Goal: Task Accomplishment & Management: Complete application form

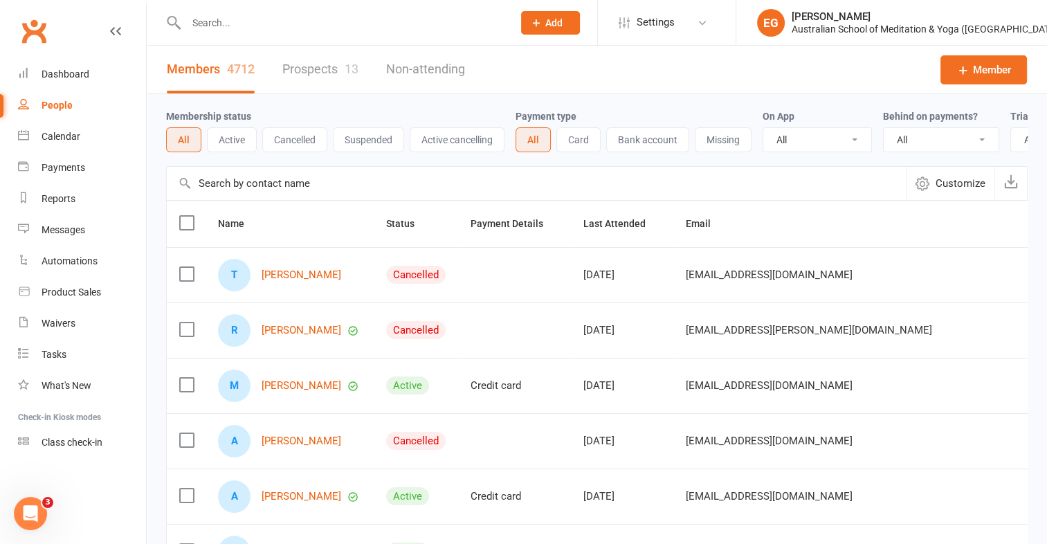
click at [215, 17] on input "text" at bounding box center [342, 22] width 321 height 19
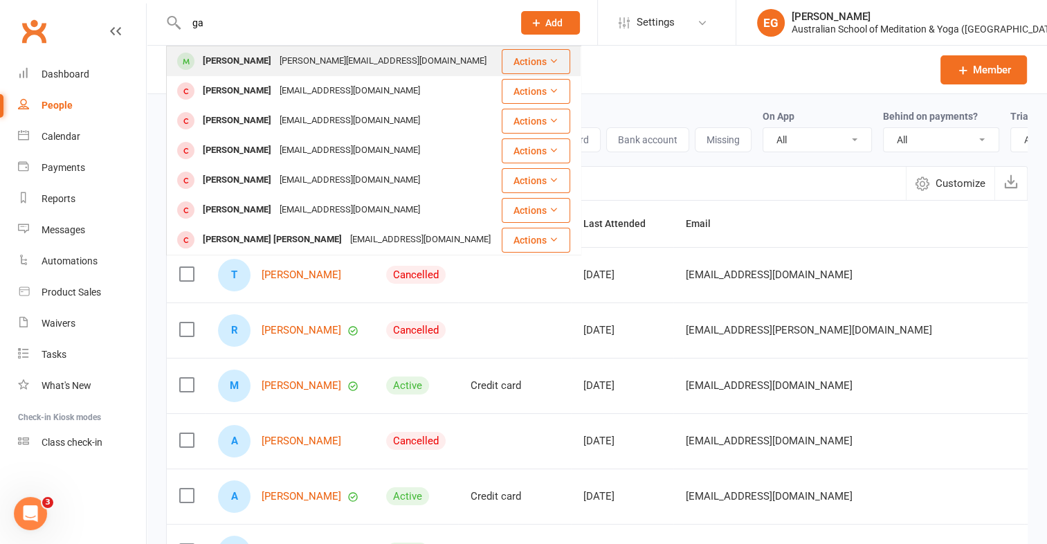
type input "g"
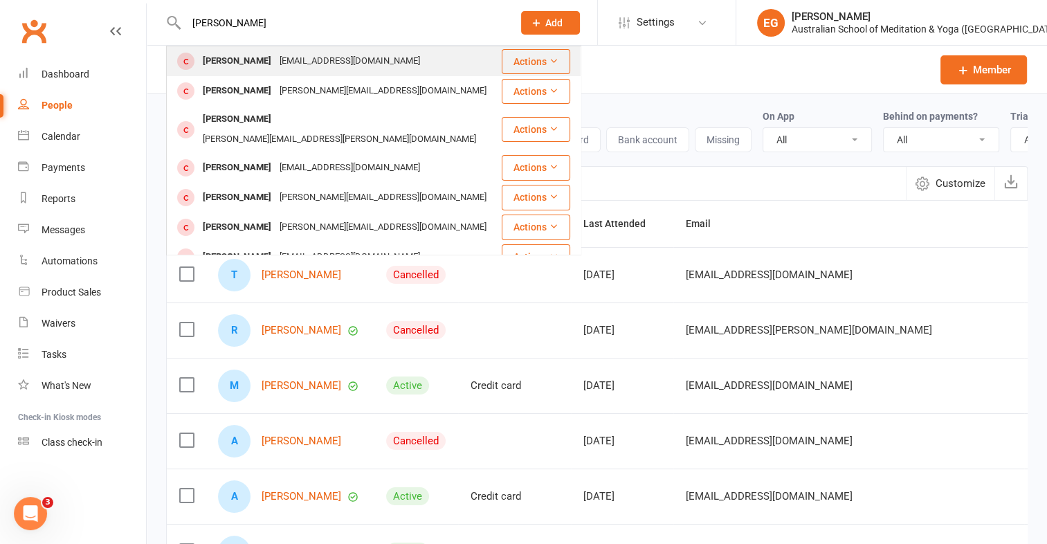
type input "elizabeth brough"
click at [273, 47] on div "Elizabeth Broughton elizabethbroughton17@gmail.com" at bounding box center [333, 61] width 333 height 28
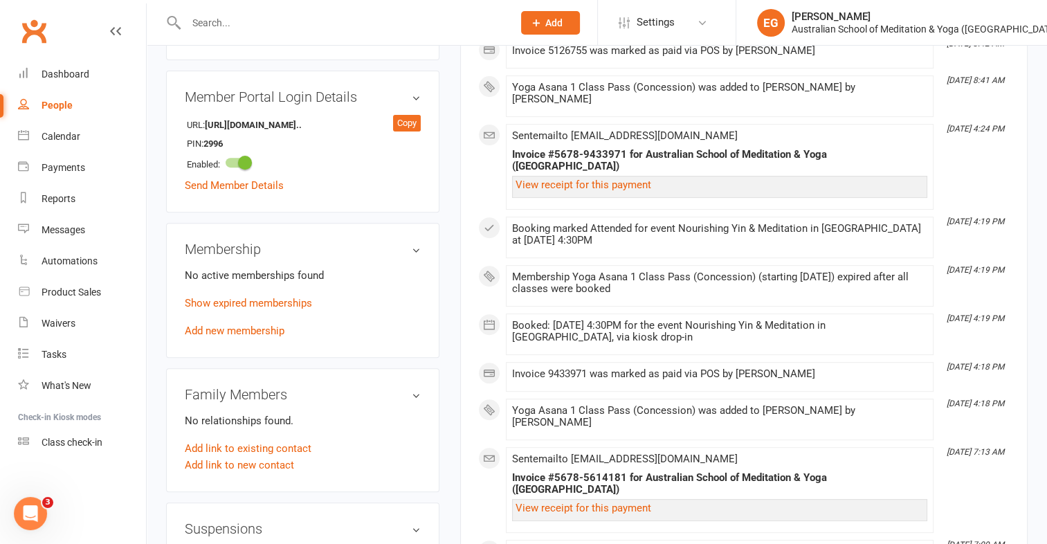
scroll to position [500, 0]
click at [235, 323] on link "Add new membership" at bounding box center [235, 329] width 100 height 12
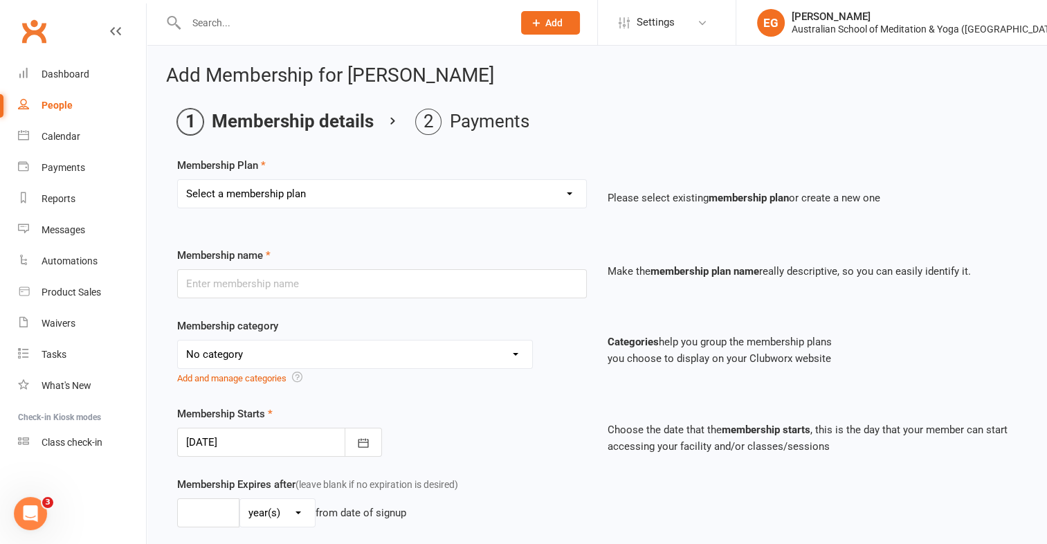
click at [279, 170] on div "Membership Plan Select a membership plan First Time Intro Offer (1 month Unlimi…" at bounding box center [597, 192] width 840 height 71
click at [282, 183] on select "Select a membership plan First Time Intro Offer (1 month Unlimited Meditation &…" at bounding box center [382, 194] width 408 height 28
select select "6"
click at [178, 180] on select "Select a membership plan First Time Intro Offer (1 month Unlimited Meditation &…" at bounding box center [382, 194] width 408 height 28
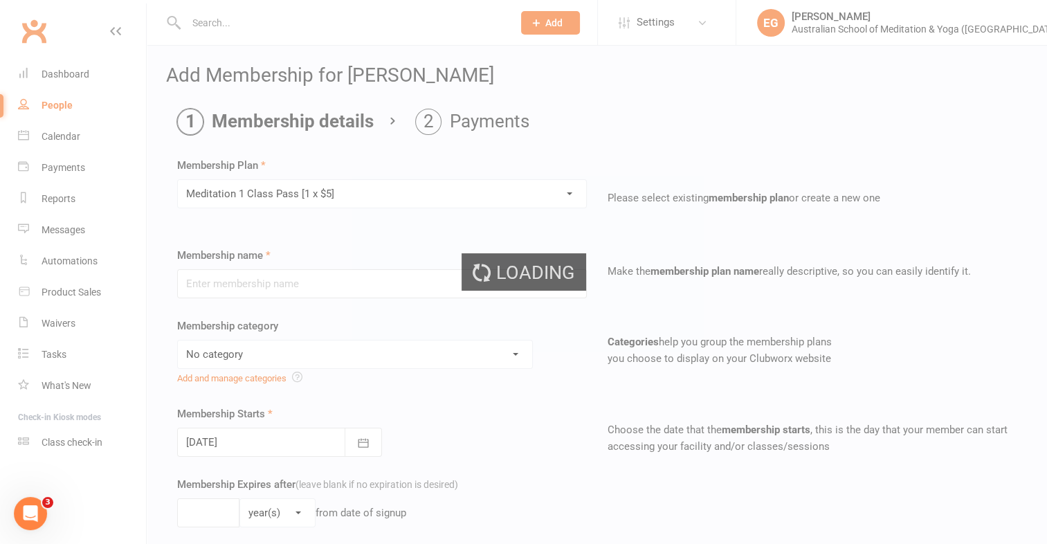
type input "Meditation 1 Class Pass [1 x $5]"
select select "4"
type input "3"
select select "2"
type input "1"
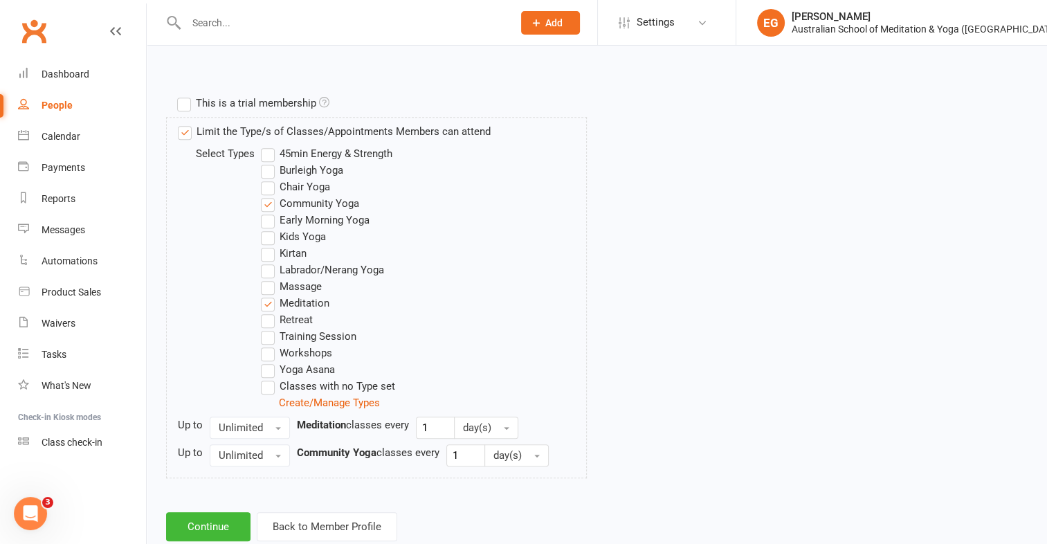
scroll to position [678, 0]
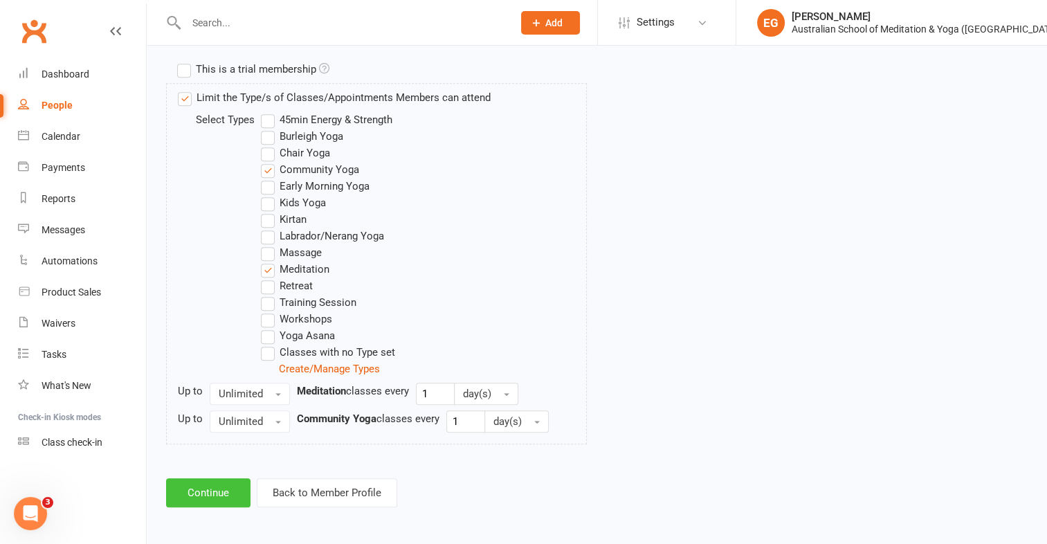
click at [220, 491] on button "Continue" at bounding box center [208, 492] width 84 height 29
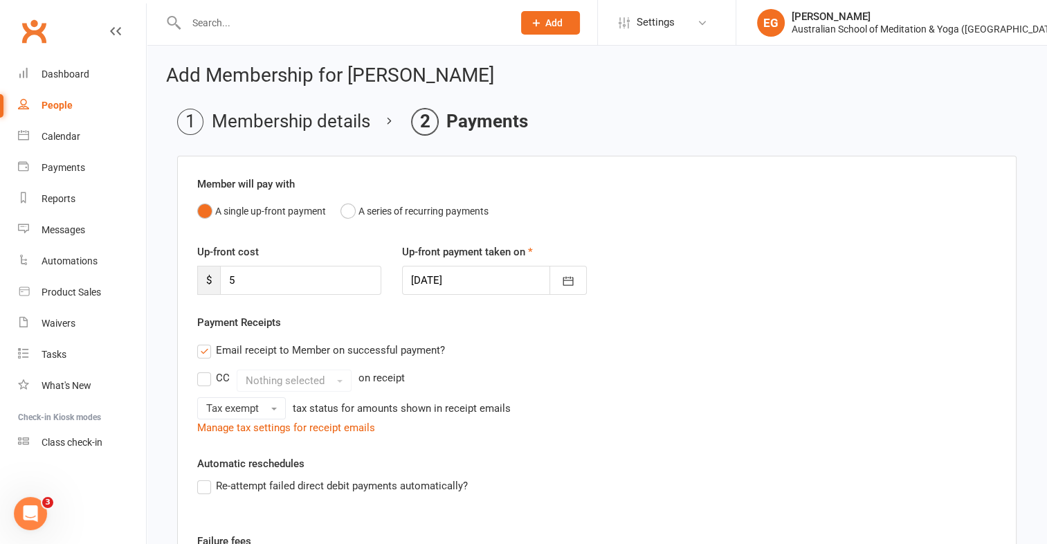
click at [220, 491] on label "Re-attempt failed direct debit payments automatically?" at bounding box center [332, 486] width 271 height 17
click at [206, 478] on input "Re-attempt failed direct debit payments automatically?" at bounding box center [201, 478] width 9 height 0
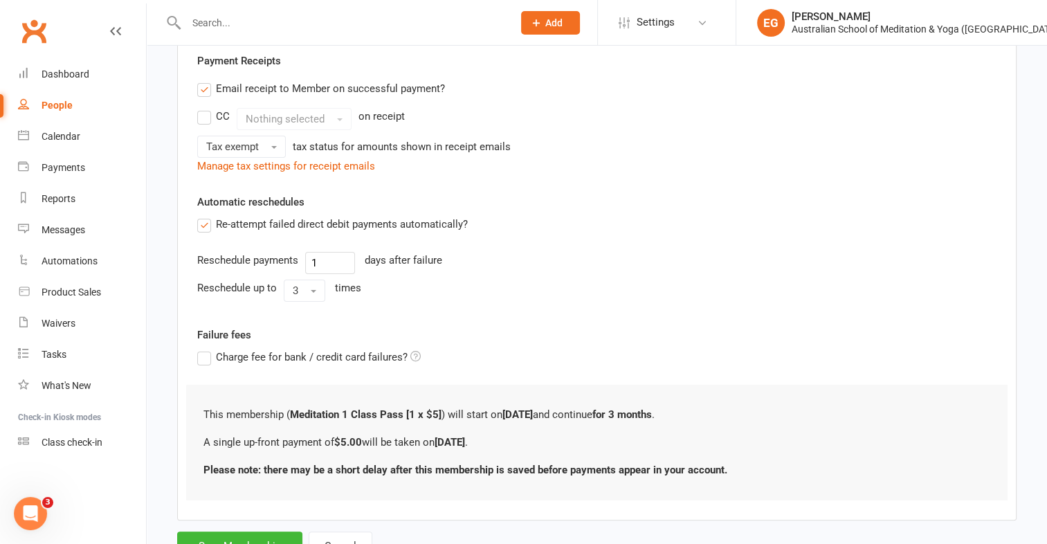
scroll to position [318, 0]
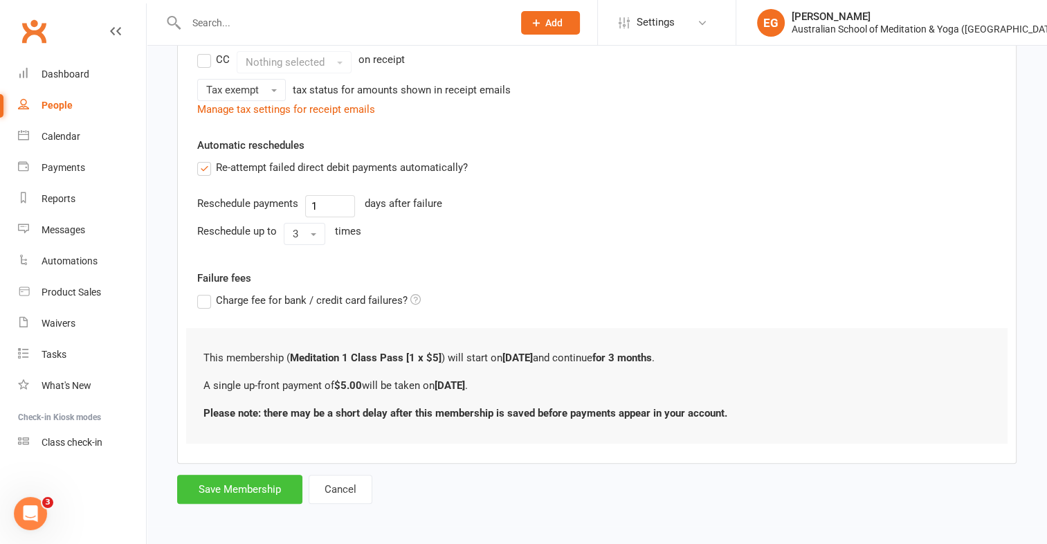
click at [227, 493] on button "Save Membership" at bounding box center [239, 489] width 125 height 29
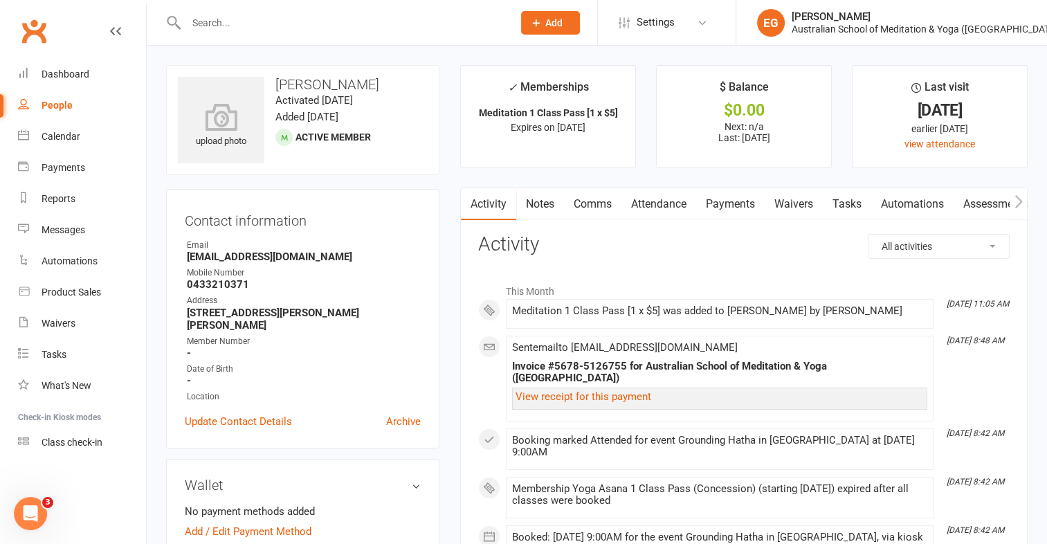
click at [734, 202] on link "Payments" at bounding box center [730, 204] width 69 height 32
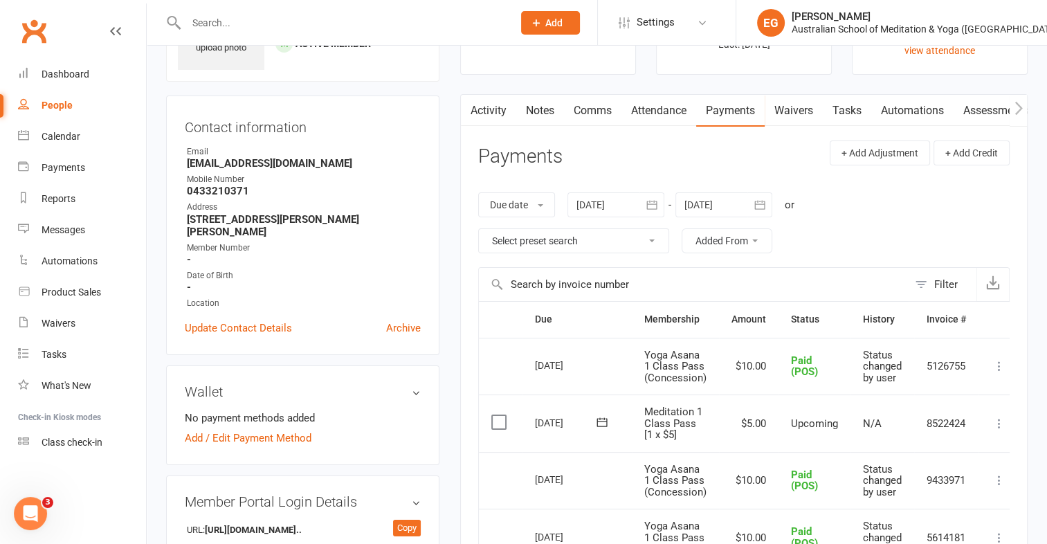
scroll to position [110, 0]
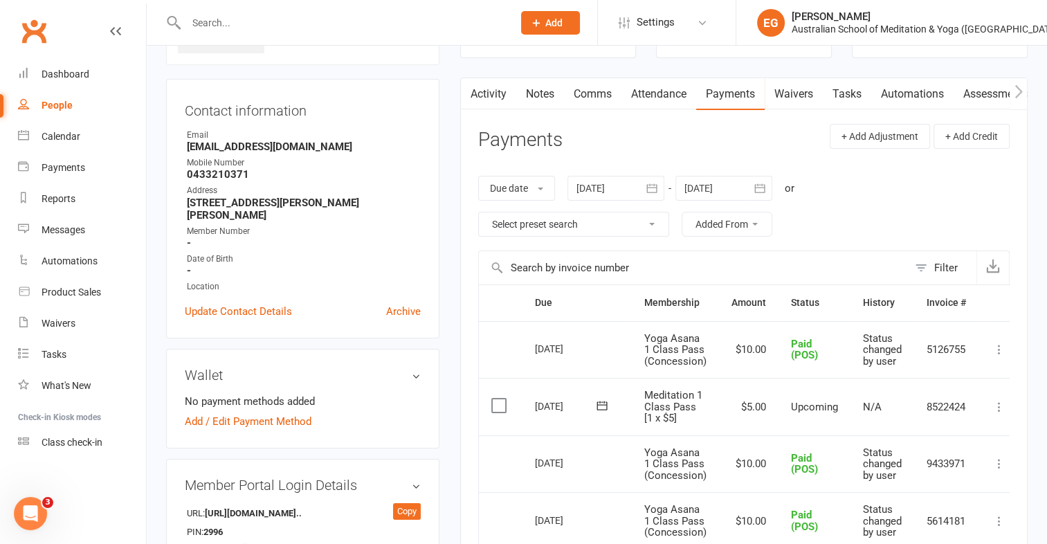
click at [1011, 407] on div "Activity Notes Comms Attendance Payments Waivers Tasks Automations Assessments …" at bounding box center [744, 549] width 568 height 942
click at [1004, 406] on icon at bounding box center [999, 407] width 14 height 14
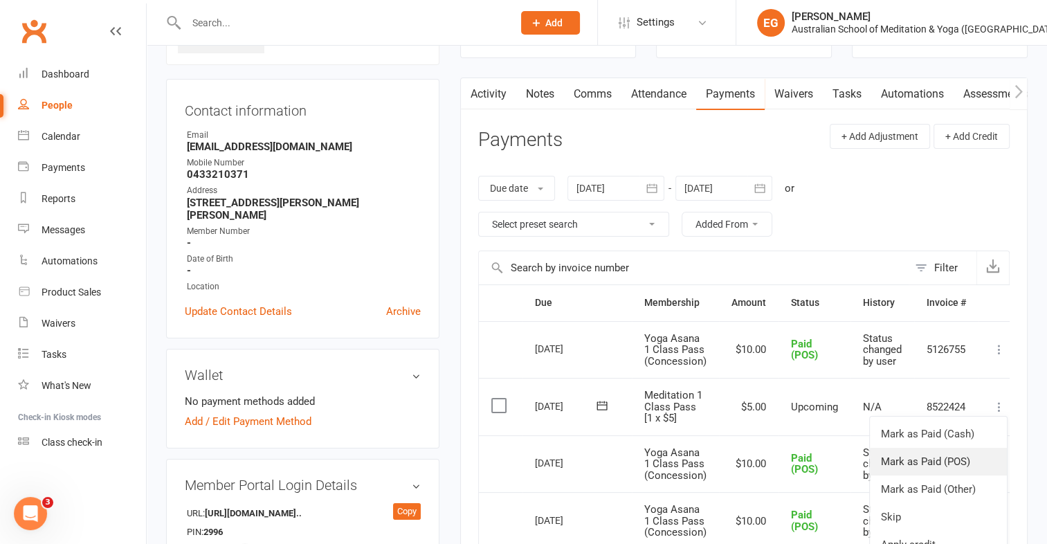
click at [963, 460] on link "Mark as Paid (POS)" at bounding box center [938, 462] width 137 height 28
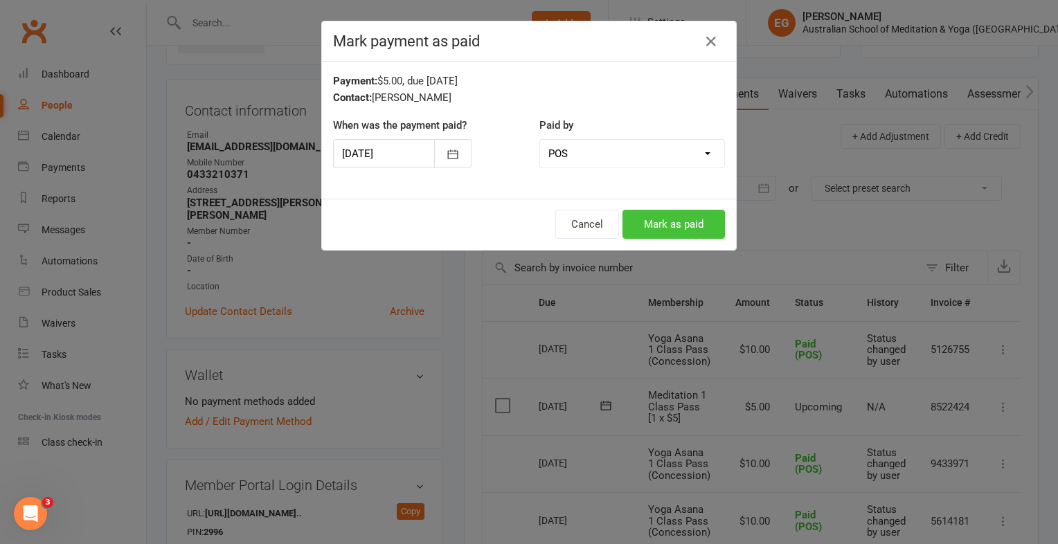
click at [693, 228] on button "Mark as paid" at bounding box center [673, 224] width 102 height 29
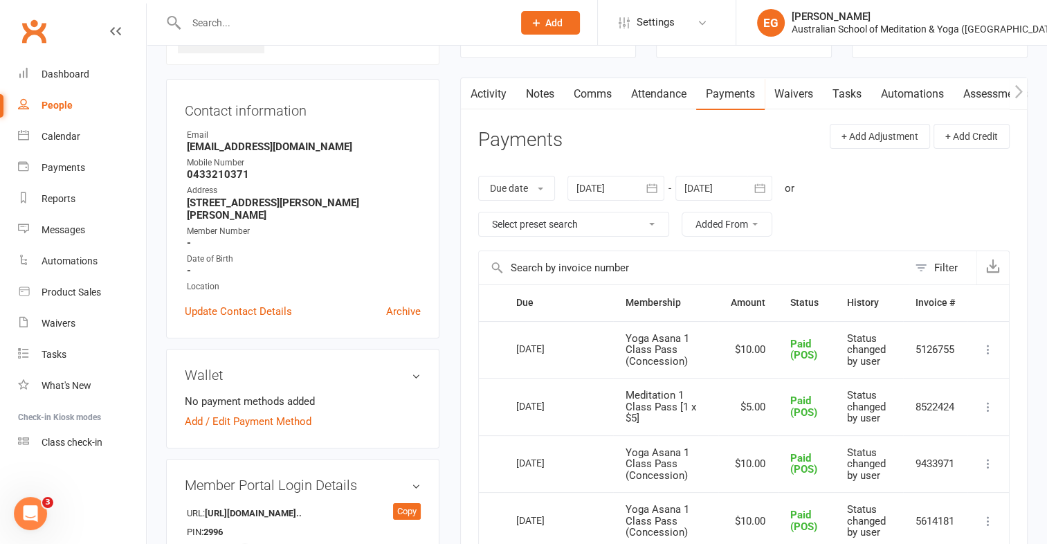
click at [266, 4] on div at bounding box center [334, 22] width 337 height 45
click at [273, 20] on input "text" at bounding box center [342, 22] width 321 height 19
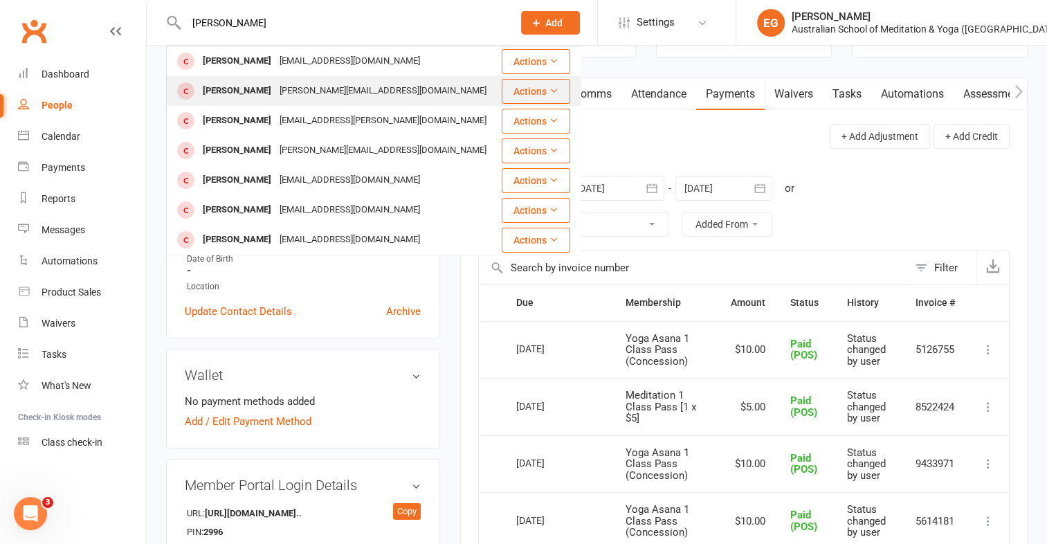
type input "michael v"
click at [282, 90] on div "[PERSON_NAME][EMAIL_ADDRESS][DOMAIN_NAME]" at bounding box center [382, 91] width 215 height 20
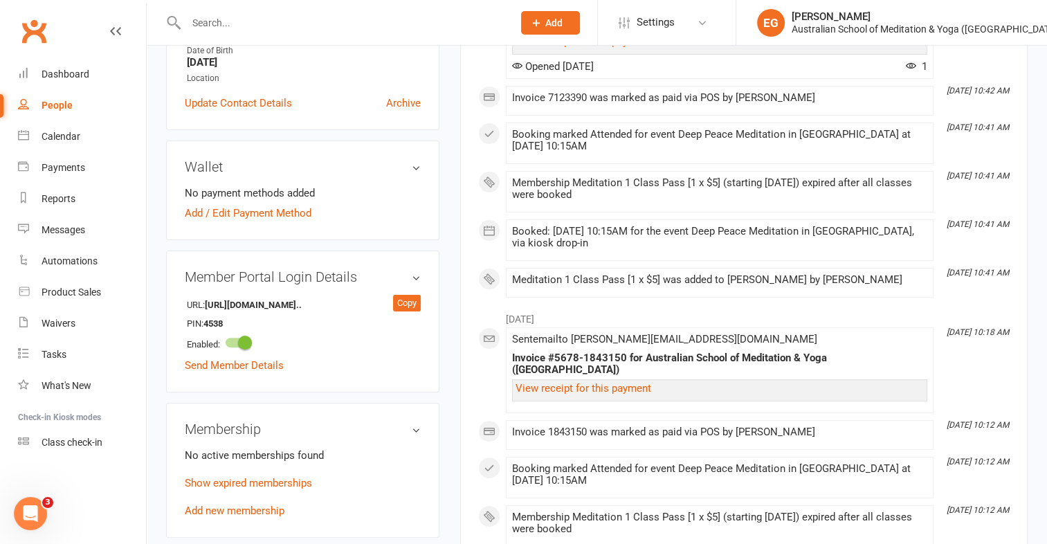
scroll to position [363, 0]
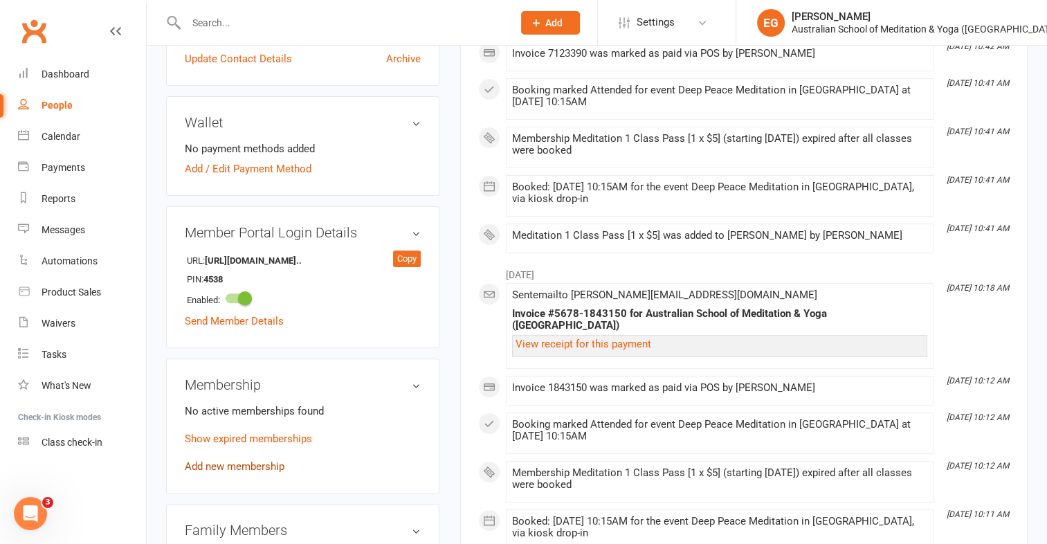
click at [249, 460] on link "Add new membership" at bounding box center [235, 466] width 100 height 12
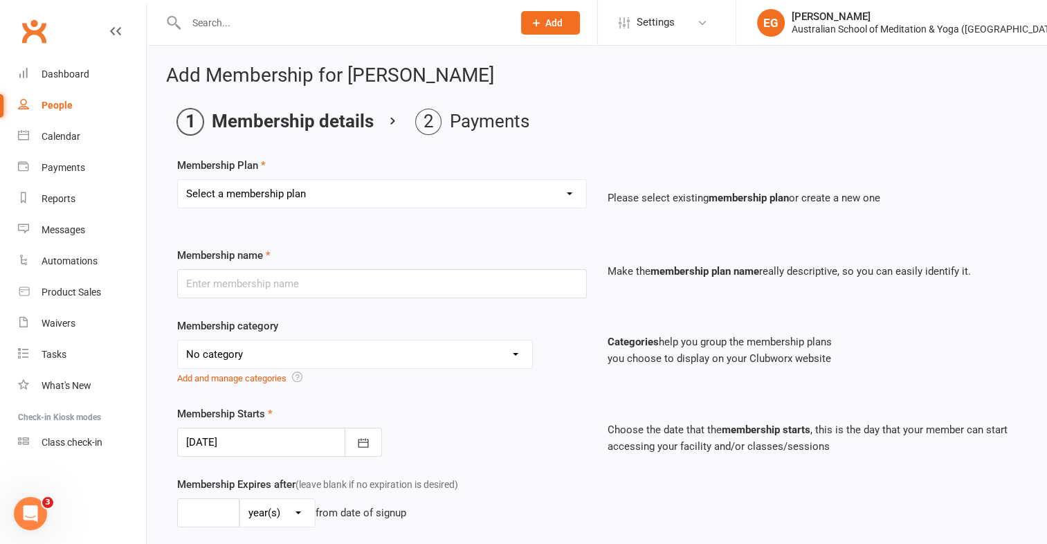
click at [266, 202] on select "Select a membership plan First Time Intro Offer (1 month Unlimited Meditation &…" at bounding box center [382, 194] width 408 height 28
select select "6"
click at [178, 180] on select "Select a membership plan First Time Intro Offer (1 month Unlimited Meditation &…" at bounding box center [382, 194] width 408 height 28
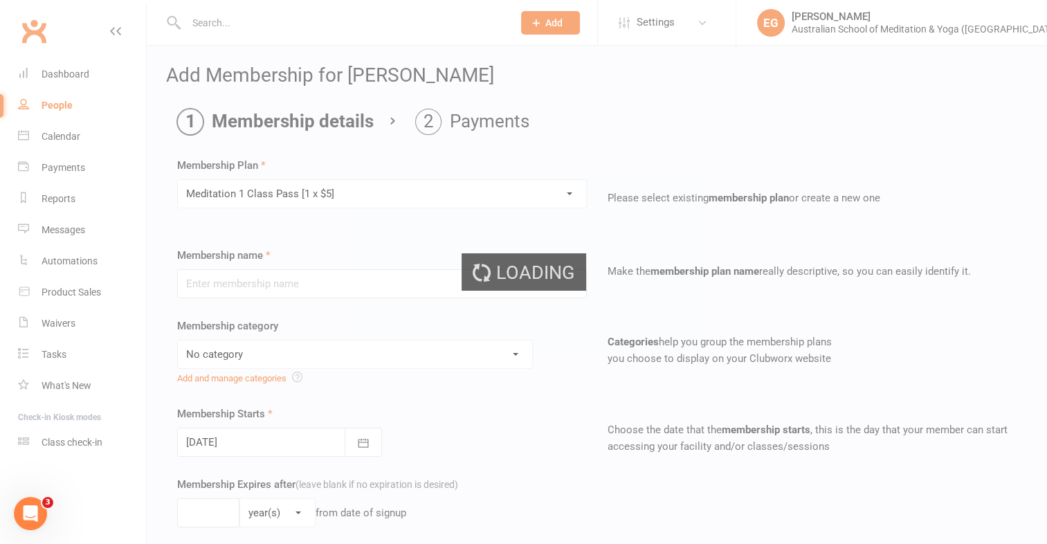
type input "Meditation 1 Class Pass [1 x $5]"
select select "4"
type input "3"
select select "2"
type input "1"
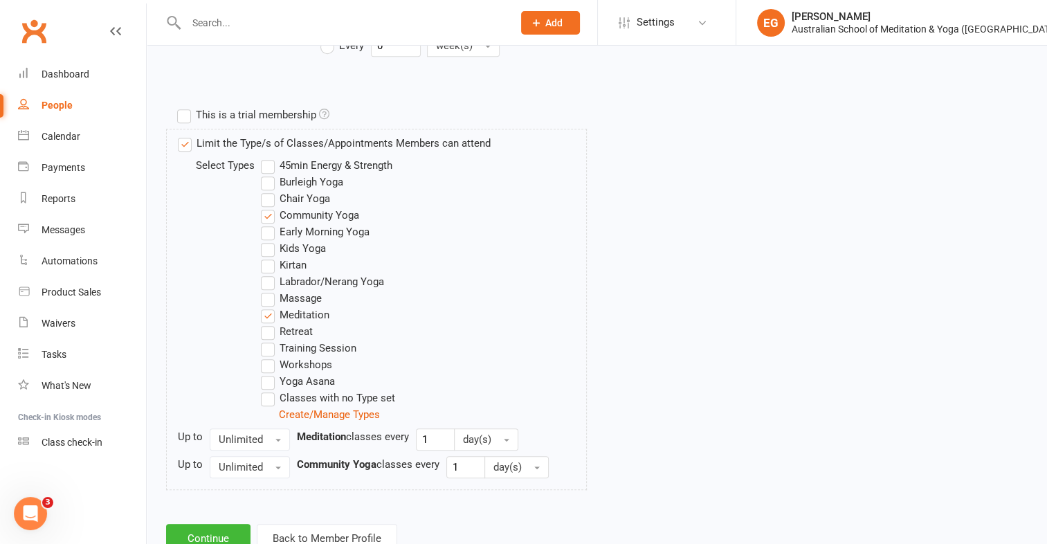
scroll to position [678, 0]
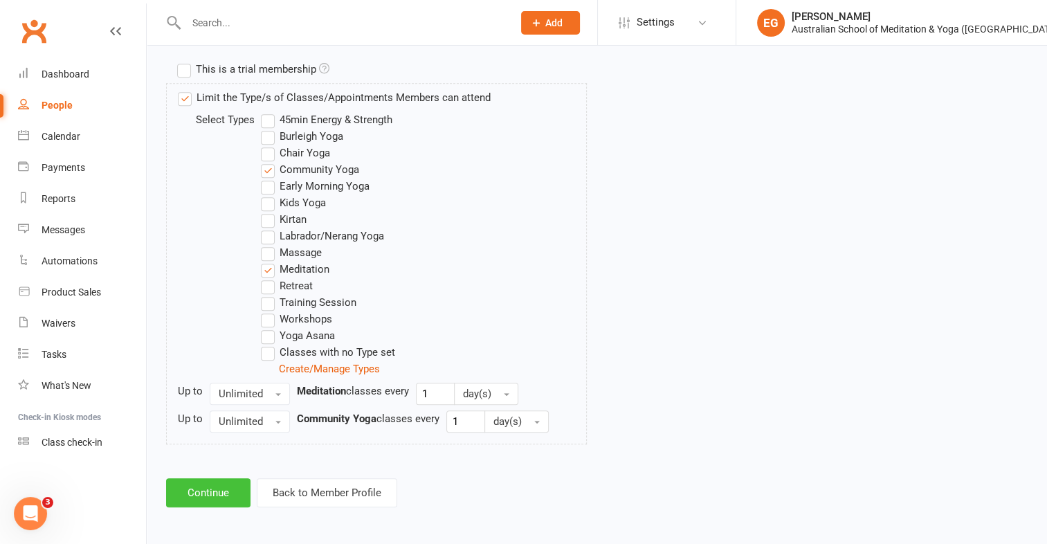
click at [213, 489] on button "Continue" at bounding box center [208, 492] width 84 height 29
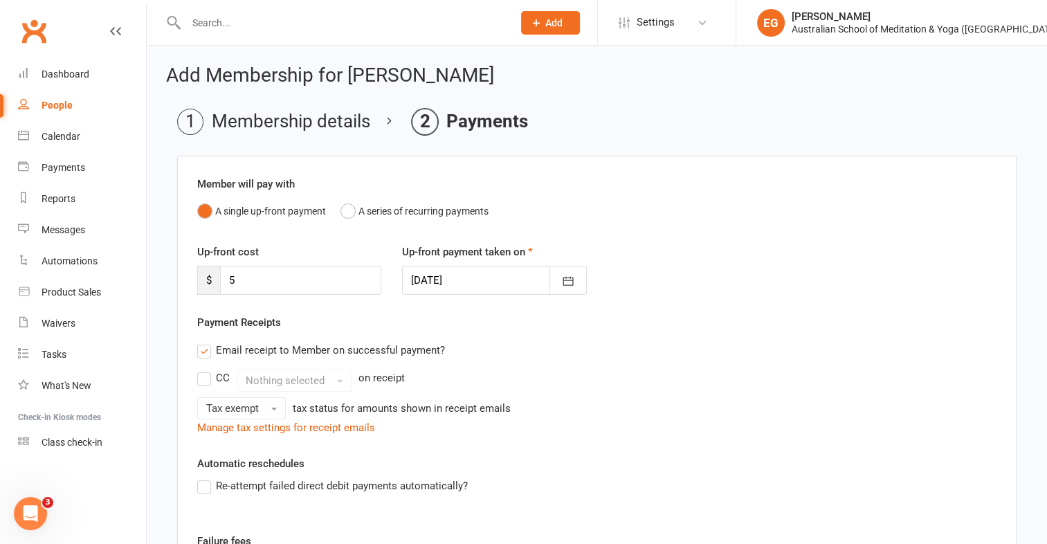
scroll to position [263, 0]
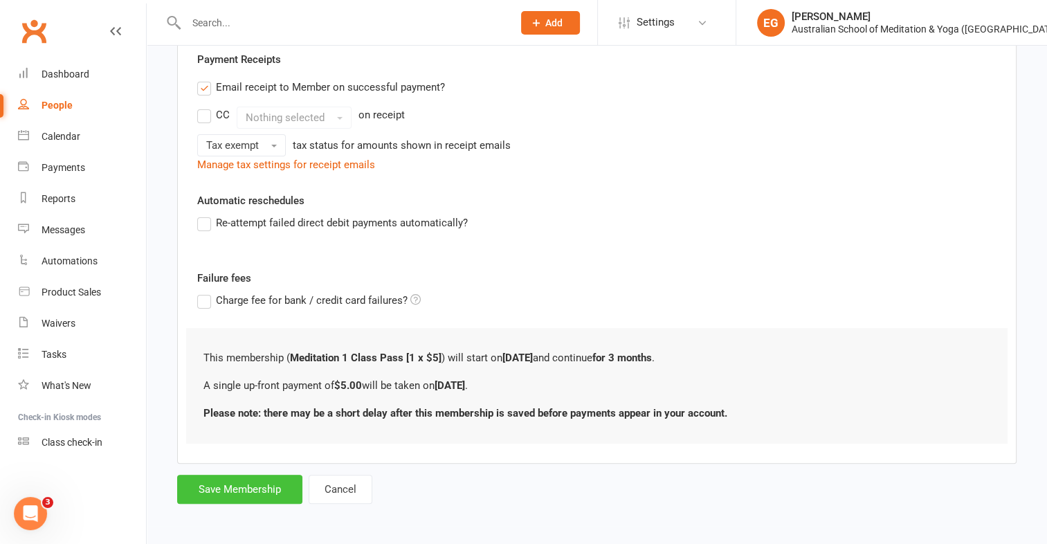
click at [269, 491] on button "Save Membership" at bounding box center [239, 489] width 125 height 29
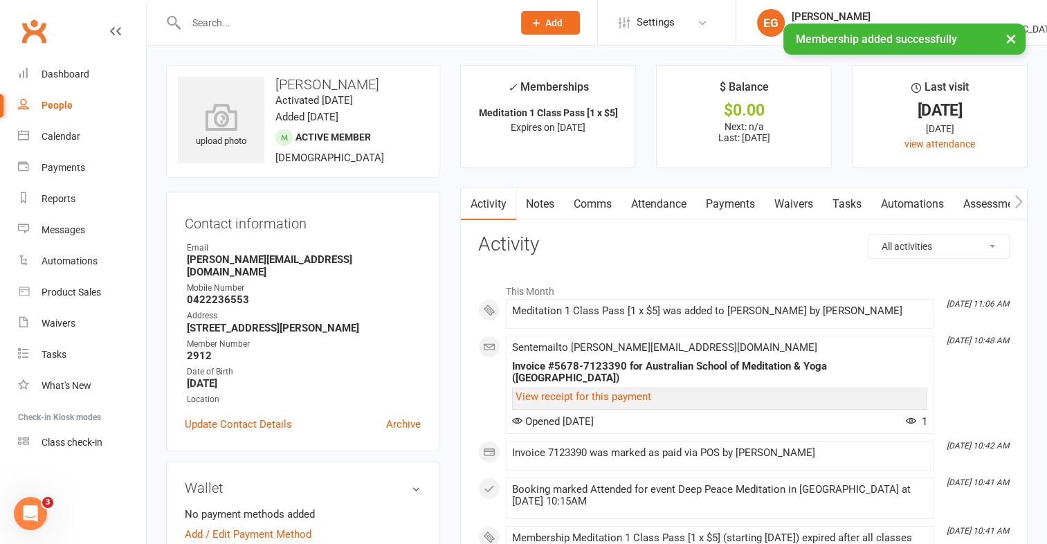
click at [718, 190] on link "Payments" at bounding box center [730, 204] width 69 height 32
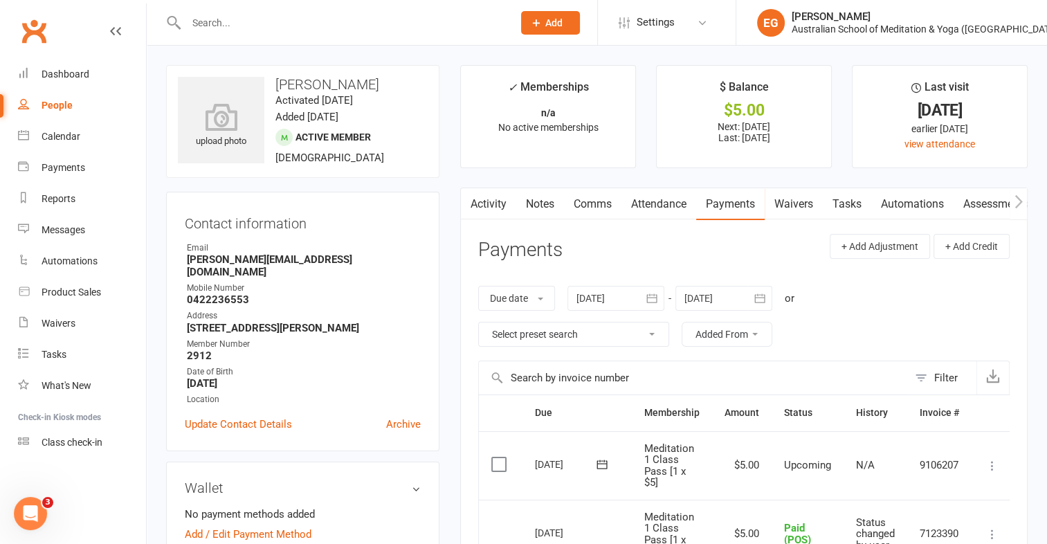
click at [997, 462] on icon at bounding box center [993, 466] width 14 height 14
click at [941, 521] on link "Mark as Paid (POS)" at bounding box center [931, 521] width 137 height 28
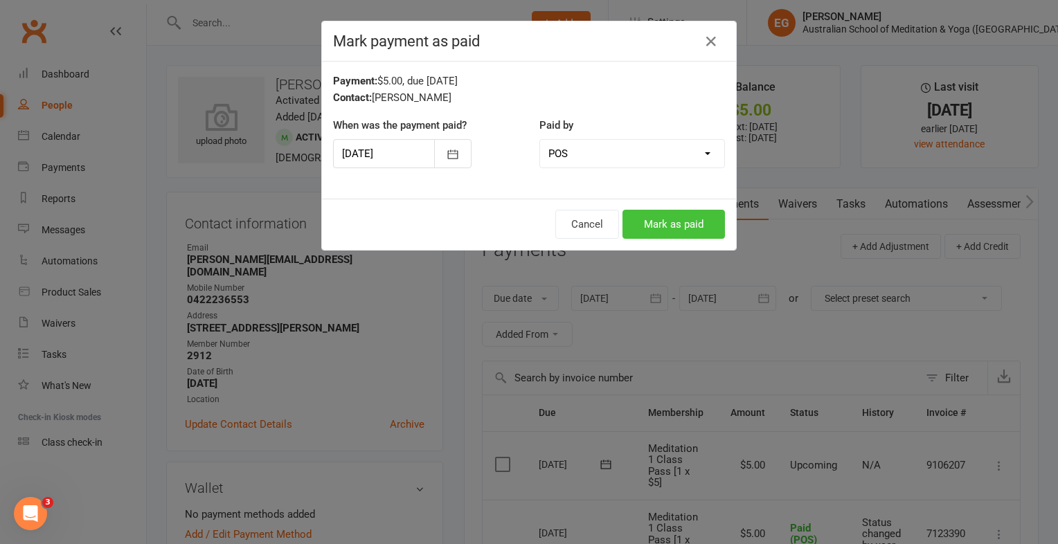
click at [678, 219] on button "Mark as paid" at bounding box center [673, 224] width 102 height 29
